Goal: Find specific fact: Find specific fact

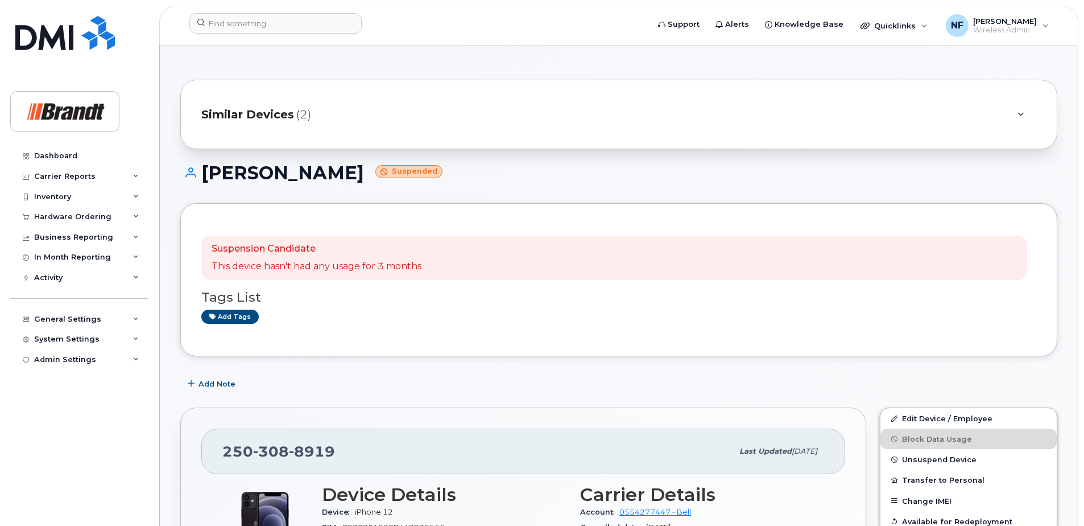
scroll to position [1820, 0]
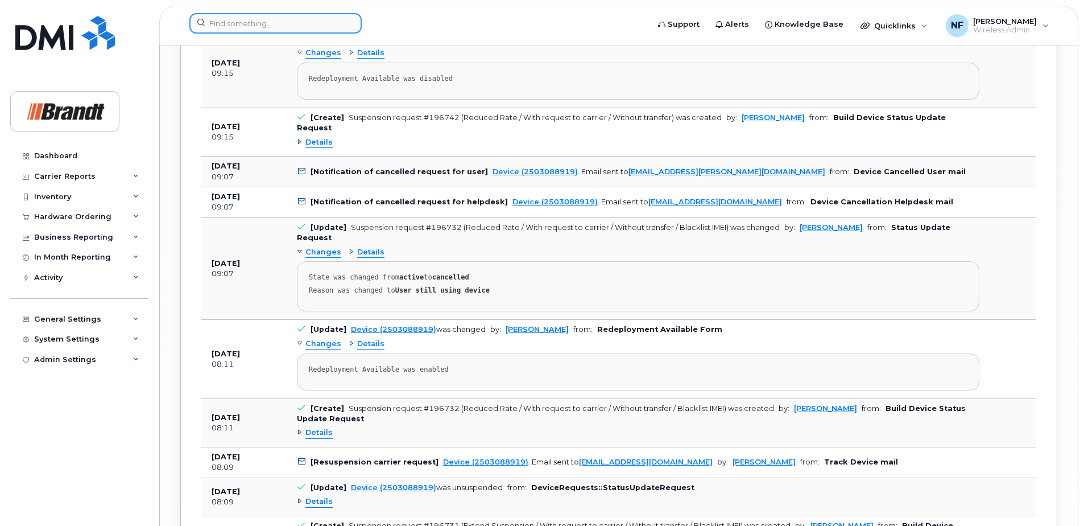
click at [263, 30] on input at bounding box center [275, 23] width 172 height 20
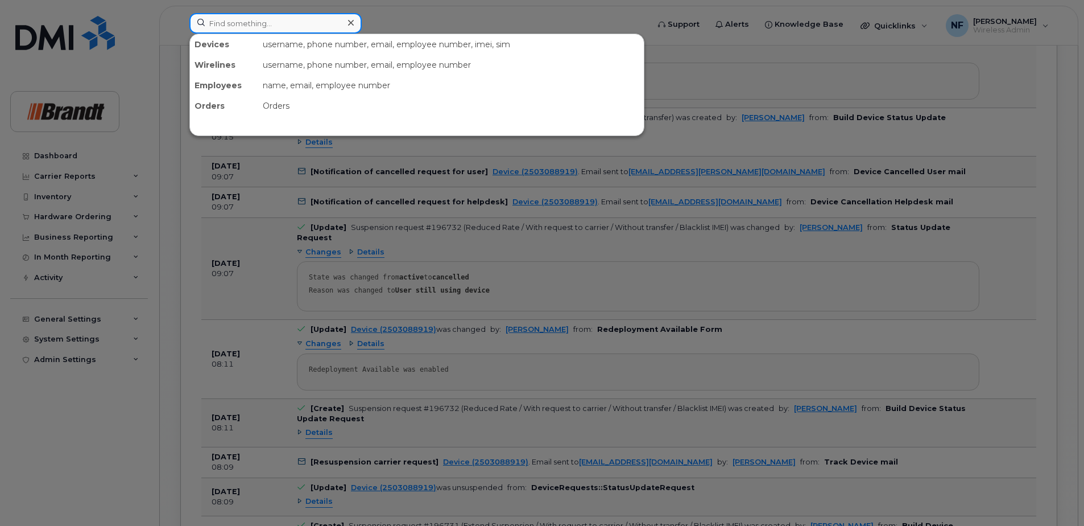
paste input "2495320755"
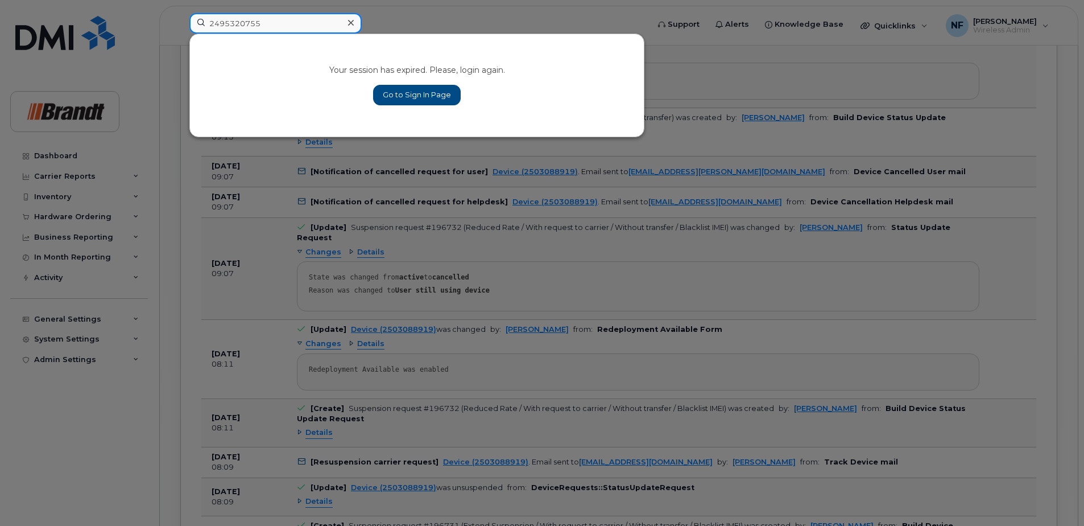
type input "2495320755"
click at [390, 88] on link "Go to Sign In Page" at bounding box center [417, 95] width 88 height 20
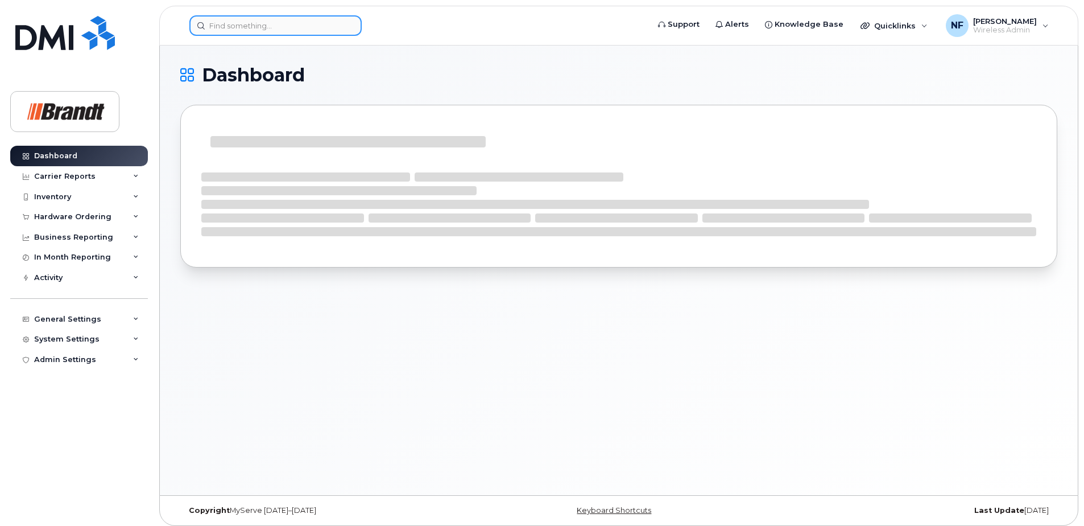
click at [309, 32] on input at bounding box center [275, 25] width 172 height 20
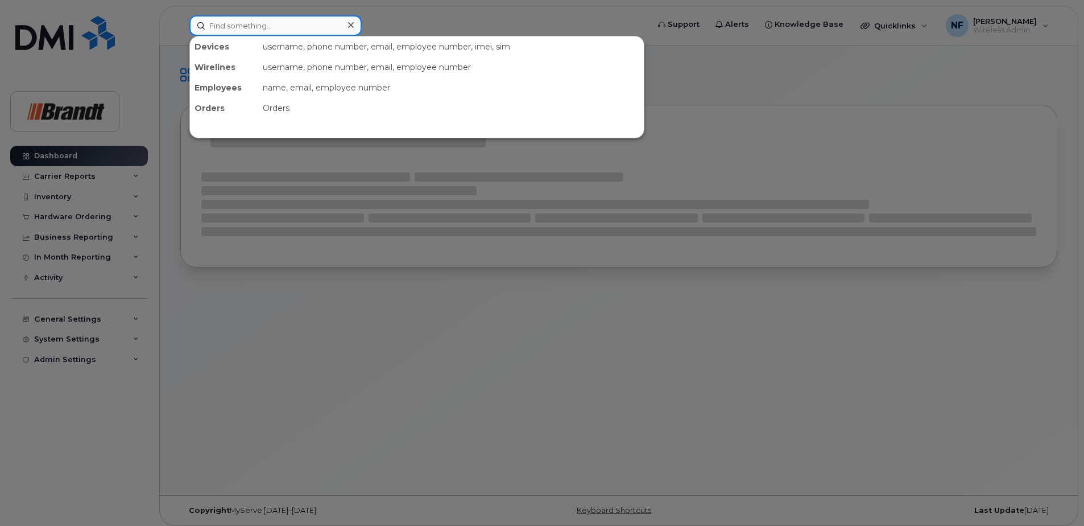
paste input "2495320755"
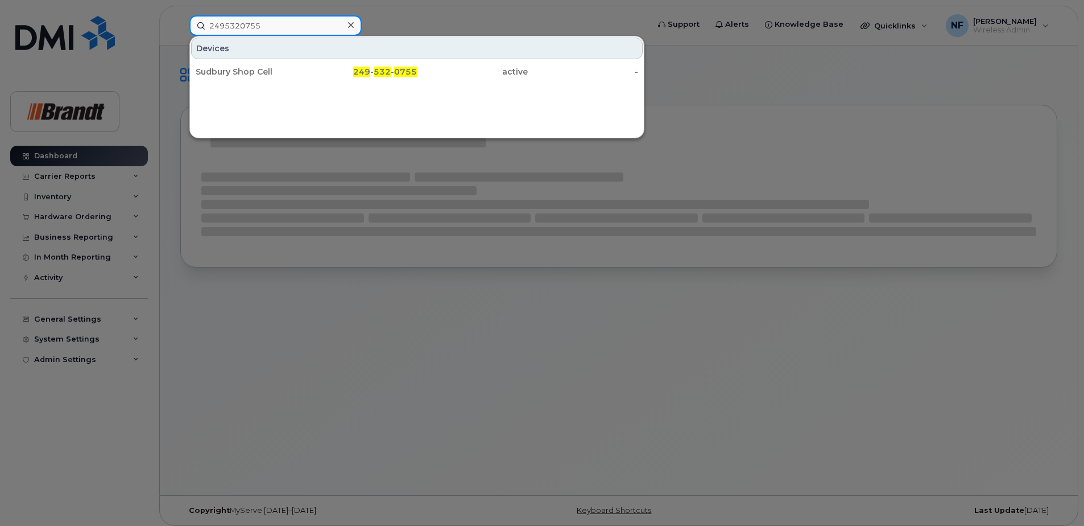
type input "2495320755"
click at [295, 71] on div "Sudbury Shop Cell" at bounding box center [251, 71] width 111 height 11
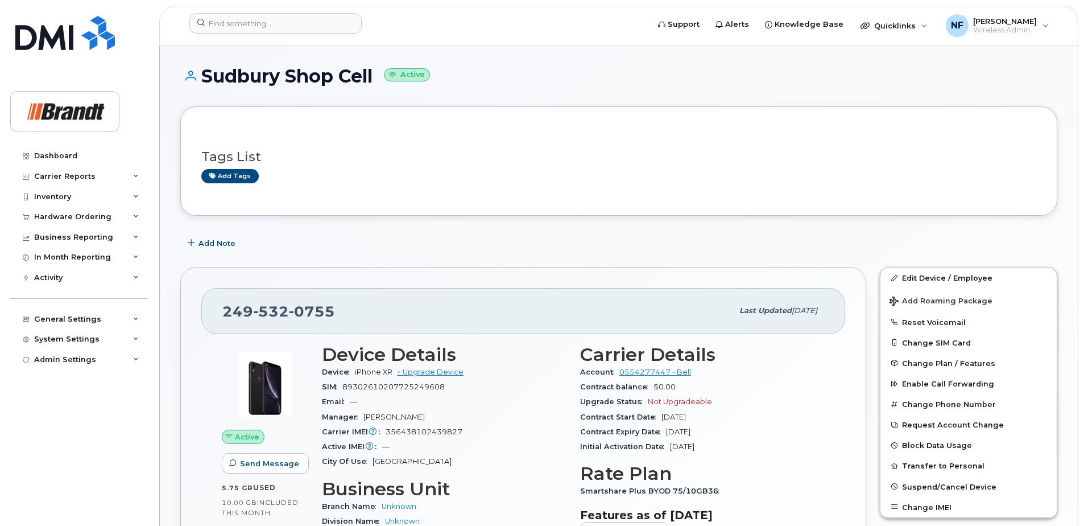
click at [450, 429] on span "356438102439827" at bounding box center [424, 431] width 77 height 9
copy span "356438102439827"
